Goal: Task Accomplishment & Management: Manage account settings

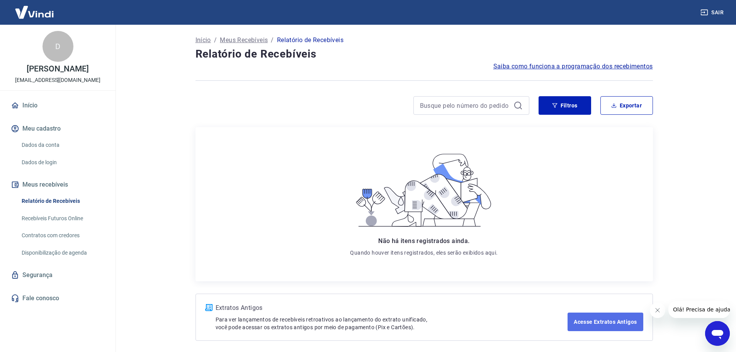
click at [612, 324] on link "Acesse Extratos Antigos" at bounding box center [605, 322] width 75 height 19
